Goal: Transaction & Acquisition: Purchase product/service

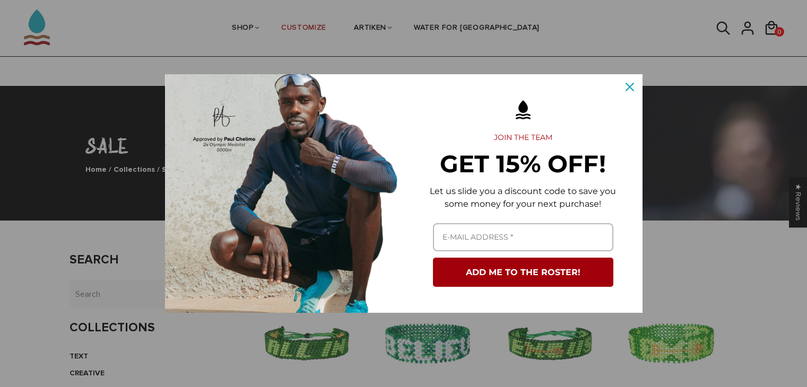
scroll to position [1435, 0]
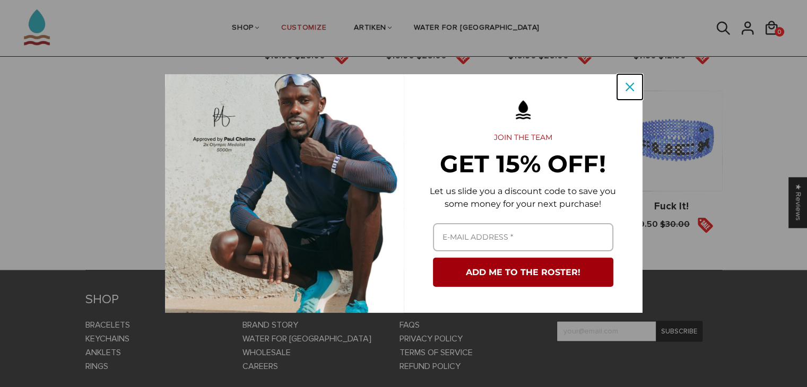
click at [630, 87] on icon "close icon" at bounding box center [630, 87] width 8 height 8
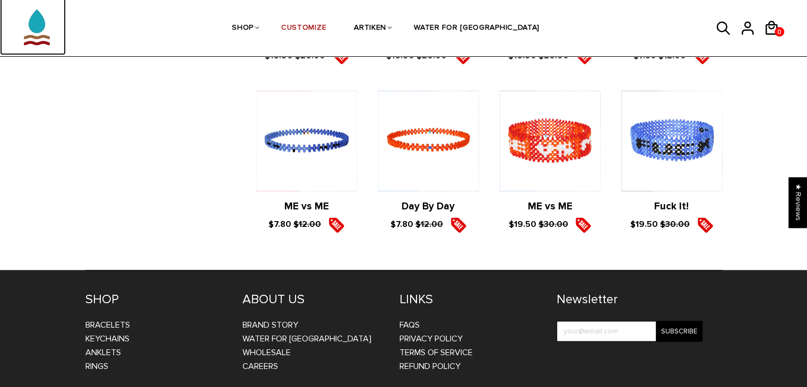
click at [42, 26] on img at bounding box center [37, 21] width 53 height 67
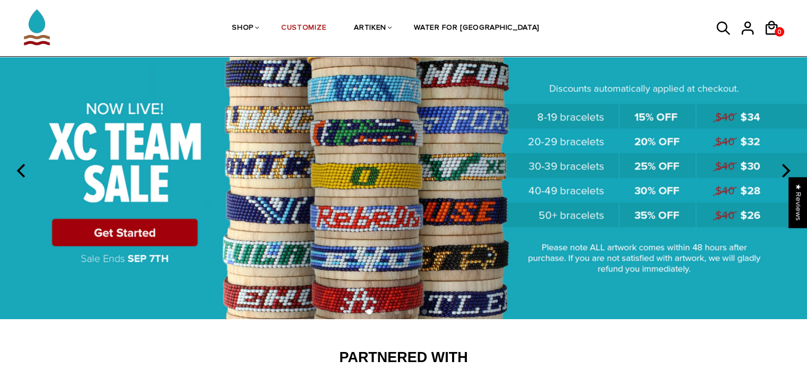
scroll to position [41, 0]
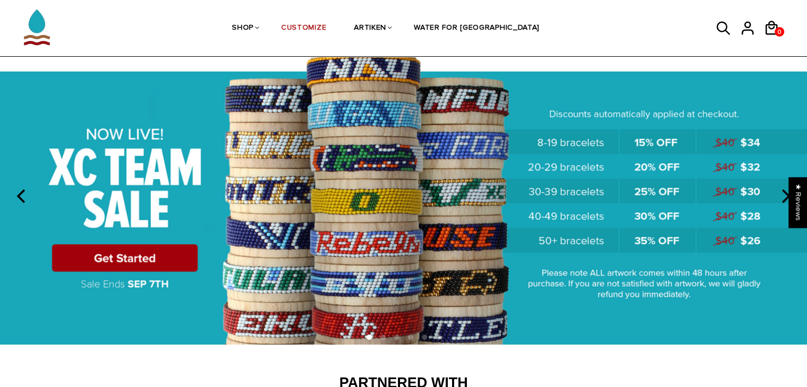
click at [119, 254] on img at bounding box center [403, 195] width 807 height 300
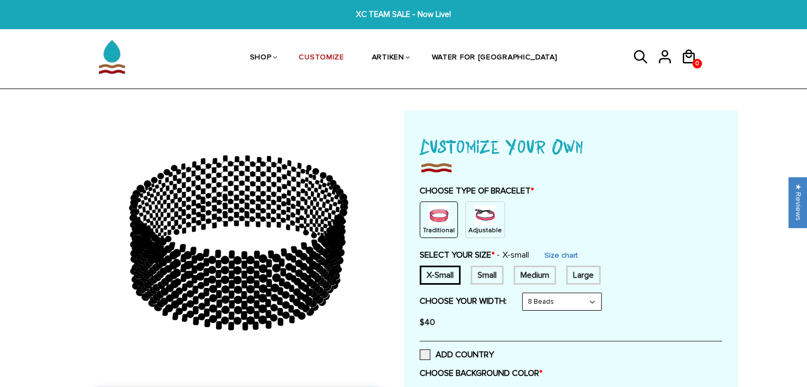
click at [469, 226] on p "Adjustable" at bounding box center [485, 230] width 33 height 9
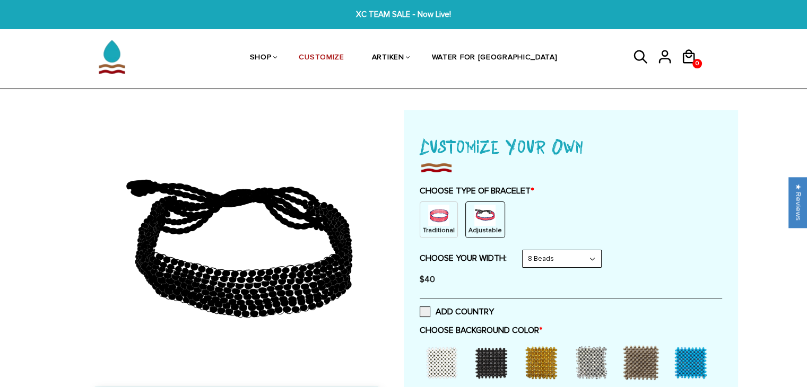
click at [550, 260] on select "8 Beads 6 Beads 10 Beads" at bounding box center [562, 258] width 79 height 17
click at [524, 250] on select "8 Beads 6 Beads 10 Beads" at bounding box center [562, 258] width 79 height 17
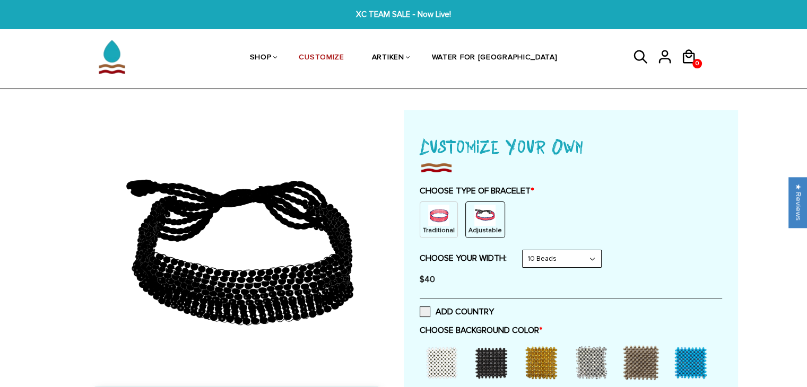
click at [438, 237] on div "Traditional" at bounding box center [439, 220] width 38 height 37
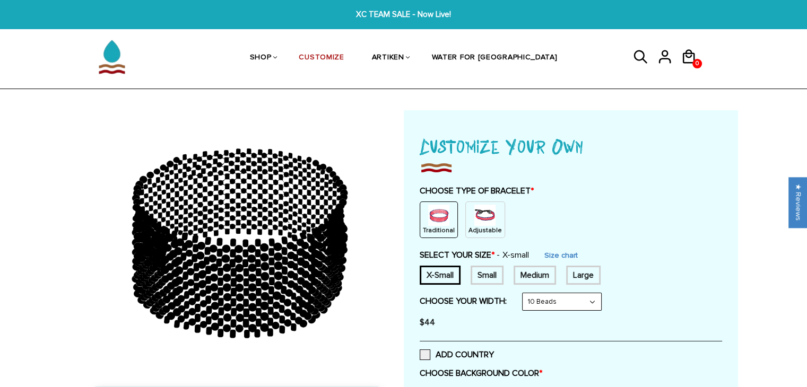
click at [477, 227] on p "Adjustable" at bounding box center [485, 230] width 33 height 9
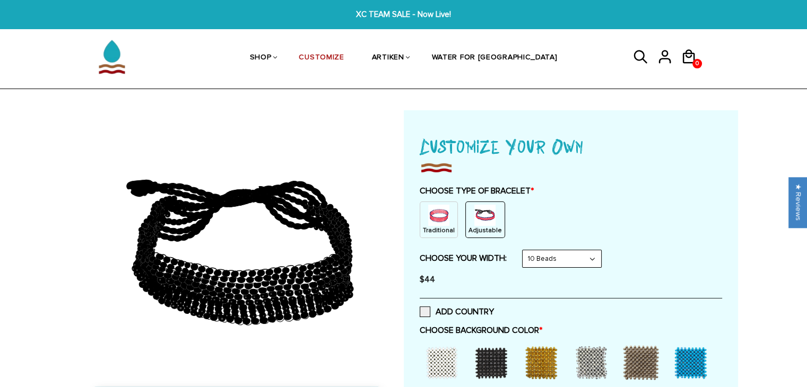
click at [556, 259] on select "8 Beads 6 Beads 10 Beads" at bounding box center [562, 258] width 79 height 17
click at [524, 250] on select "8 Beads 6 Beads 10 Beads" at bounding box center [562, 258] width 79 height 17
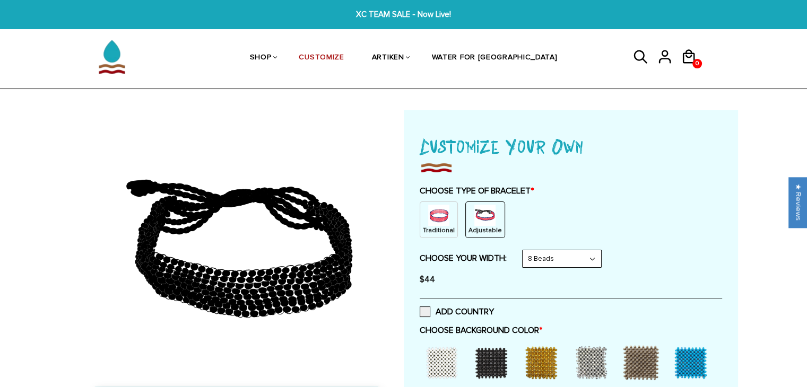
click at [551, 257] on select "8 Beads 6 Beads 10 Beads" at bounding box center [562, 258] width 79 height 17
select select "10-beads"
click at [524, 250] on select "8 Beads 6 Beads 10 Beads" at bounding box center [562, 258] width 79 height 17
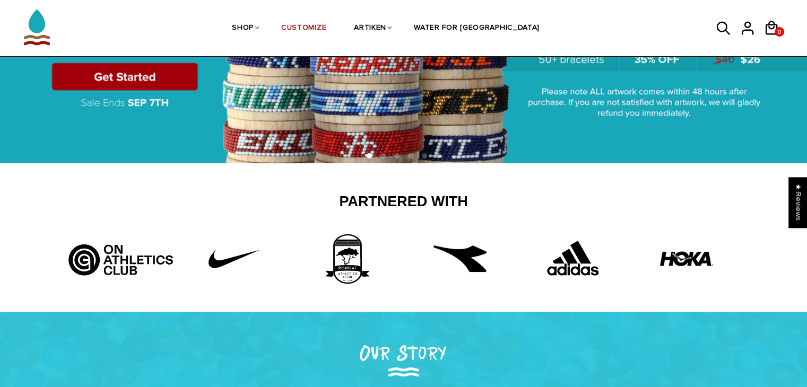
scroll to position [224, 0]
